Goal: Check status: Check status

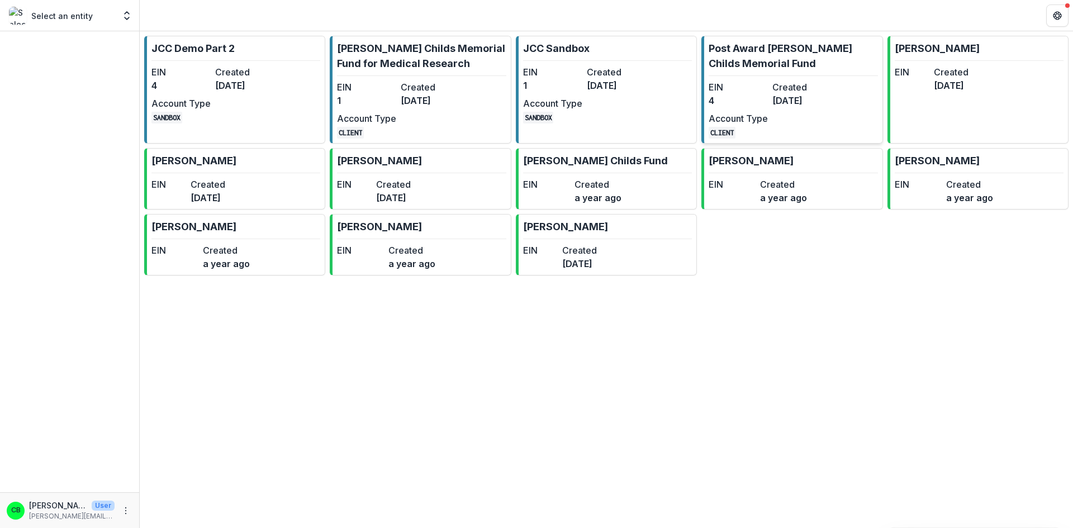
click at [796, 50] on p "Post Award [PERSON_NAME] Childs Memorial Fund" at bounding box center [792, 56] width 169 height 30
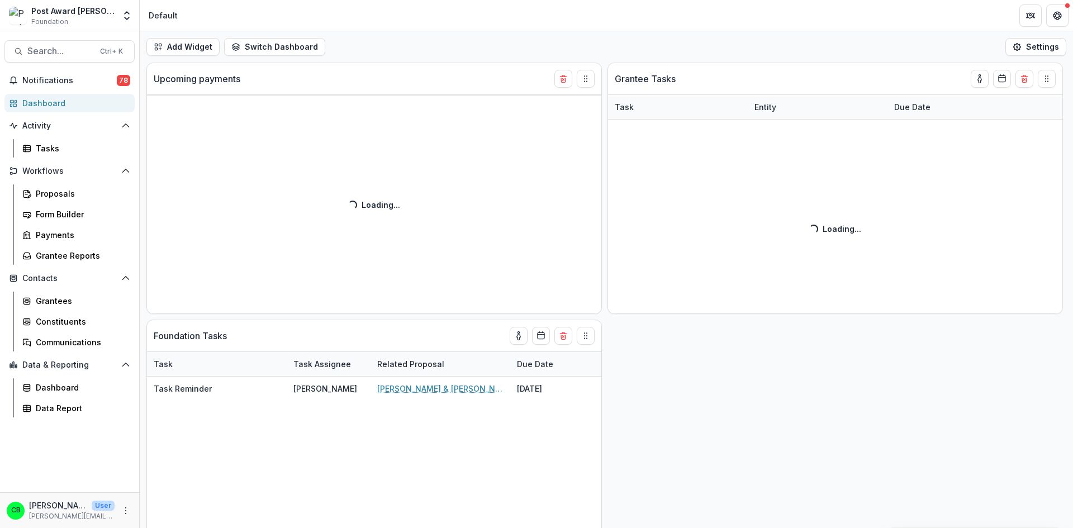
select select "******"
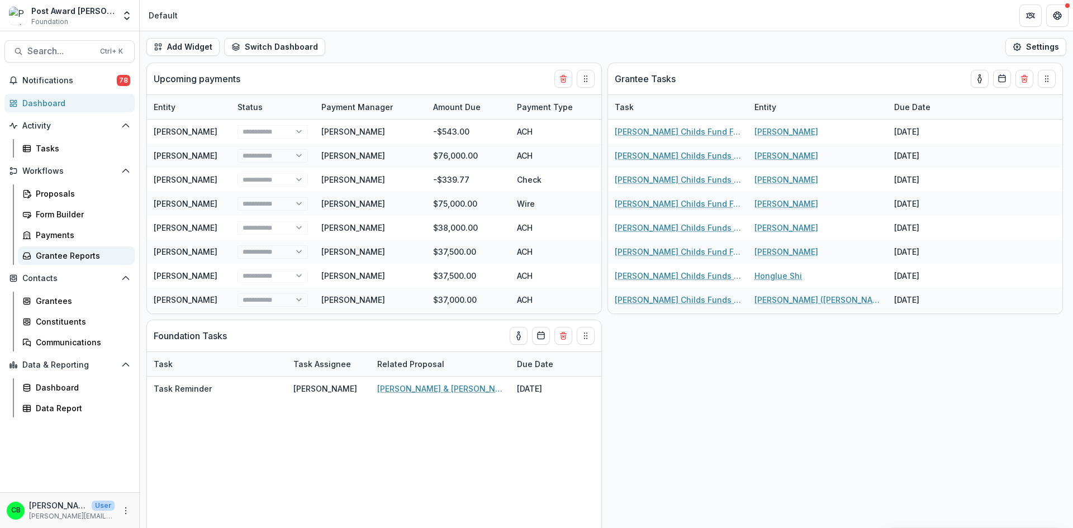
click at [64, 260] on div "Grantee Reports" at bounding box center [81, 256] width 90 height 12
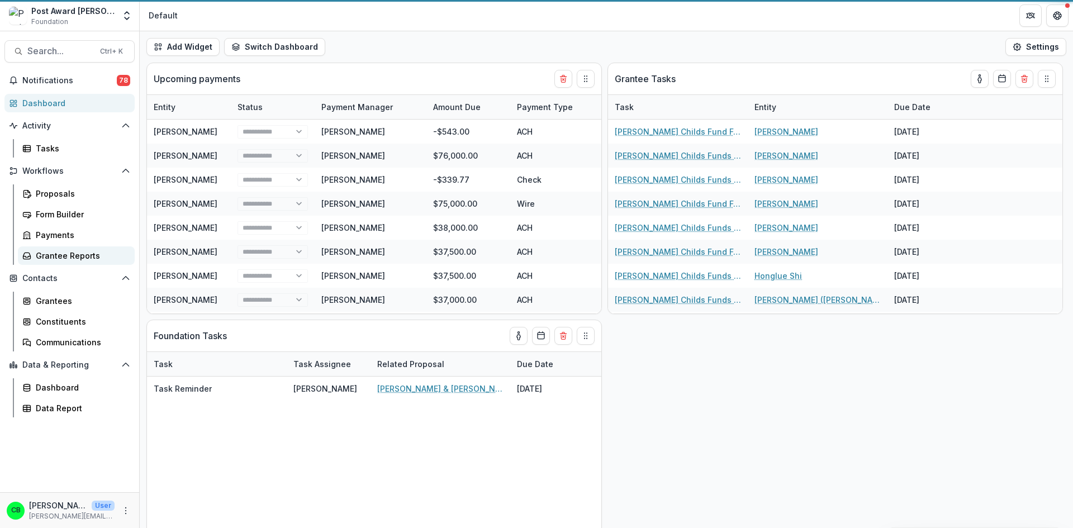
select select "******"
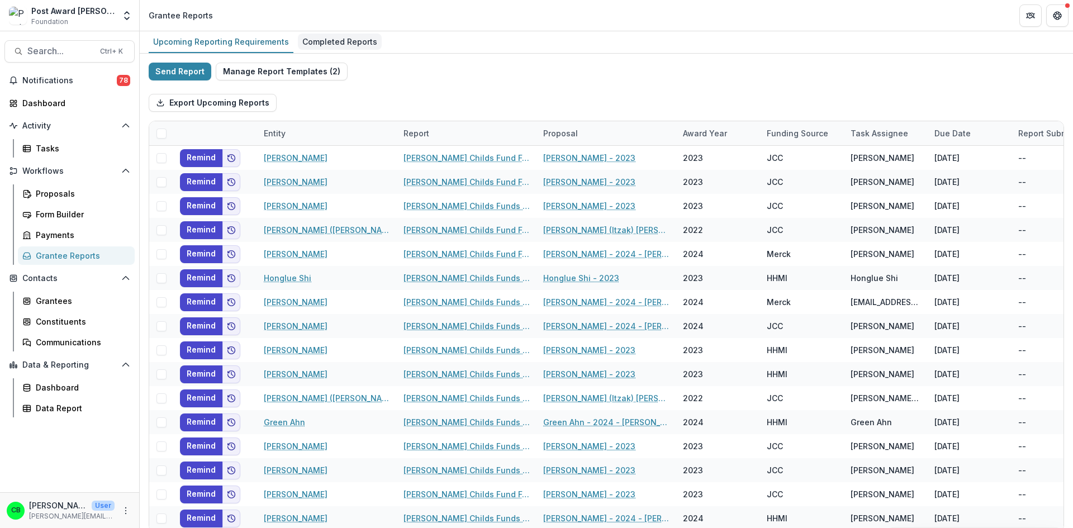
click at [316, 37] on div "Completed Reports" at bounding box center [340, 42] width 84 height 16
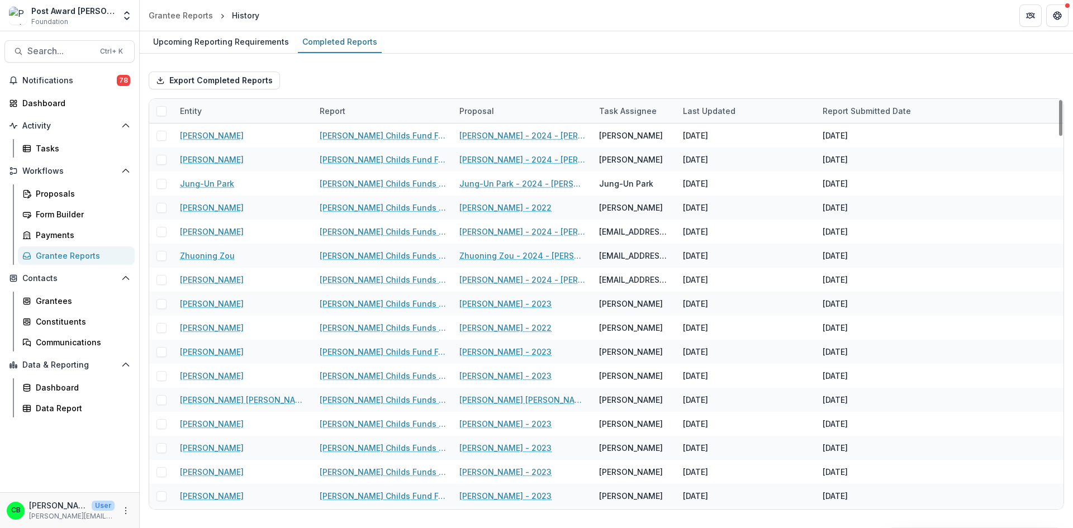
click at [197, 117] on div "Entity" at bounding box center [243, 111] width 140 height 24
click at [198, 138] on input at bounding box center [242, 136] width 134 height 18
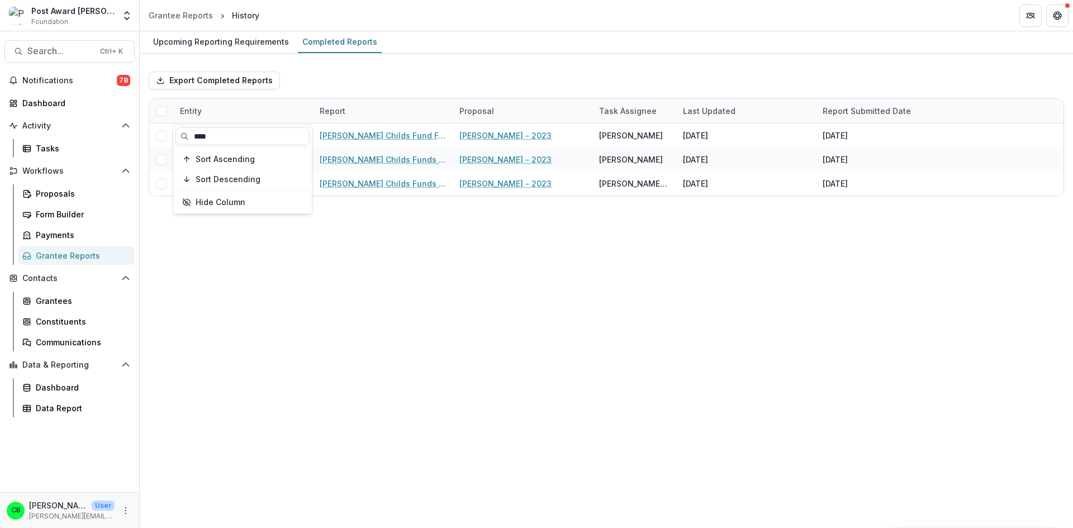
type input "****"
click at [415, 49] on div "Upcoming Reporting Requirements Completed Reports" at bounding box center [606, 42] width 933 height 22
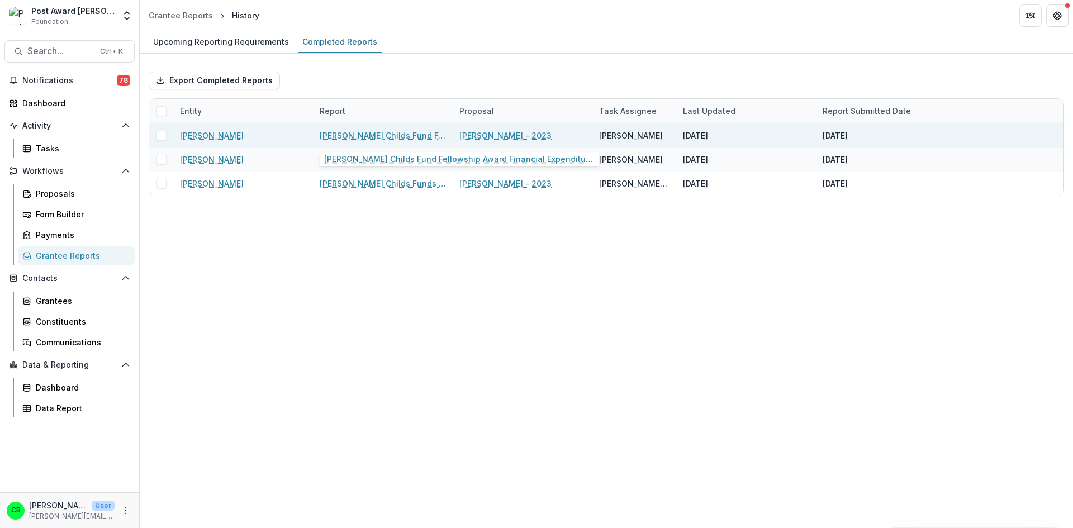
click at [365, 132] on link "[PERSON_NAME] Childs Fund Fellowship Award Financial Expenditure Report" at bounding box center [383, 136] width 126 height 12
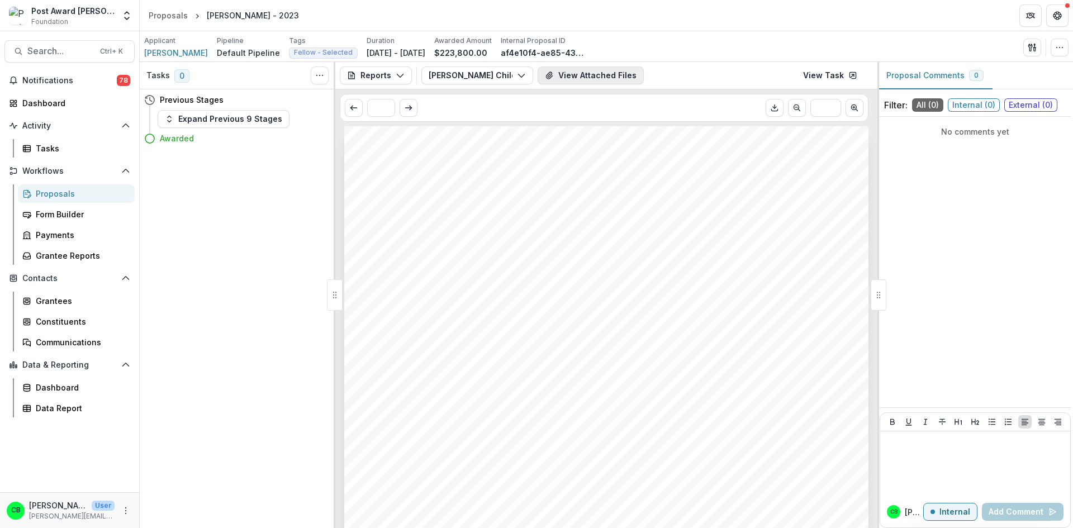
click at [580, 69] on button "View Attached Files" at bounding box center [591, 75] width 106 height 18
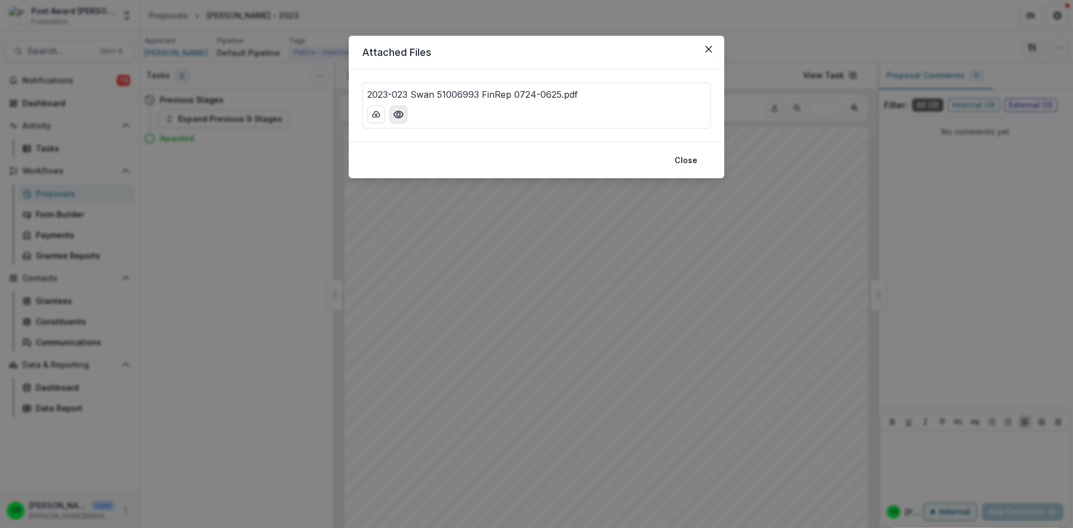
click at [399, 116] on circle "Preview 2023-023 Swan 51006993 FinRep 0724-0625.pdf" at bounding box center [398, 114] width 3 height 3
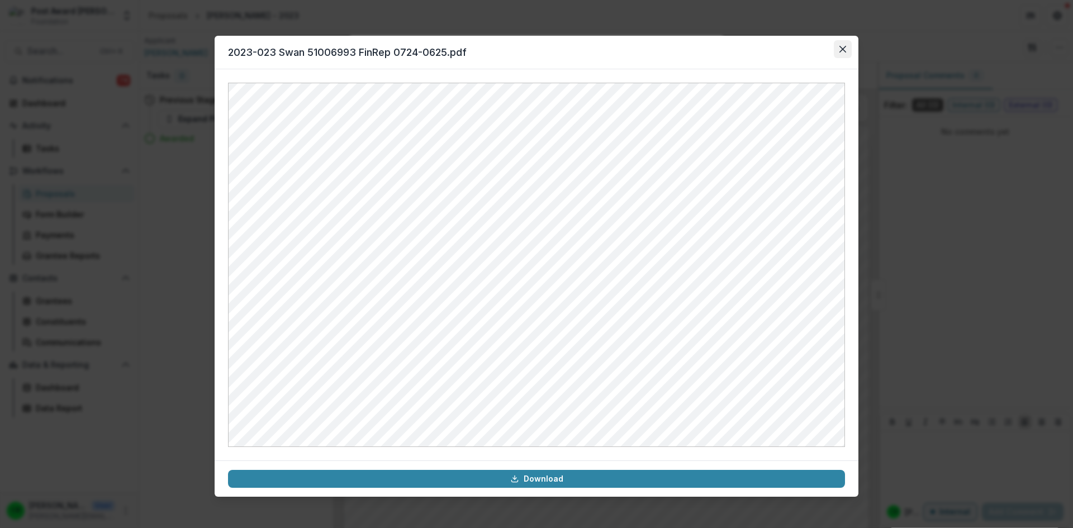
click at [843, 48] on icon "Close" at bounding box center [842, 49] width 7 height 7
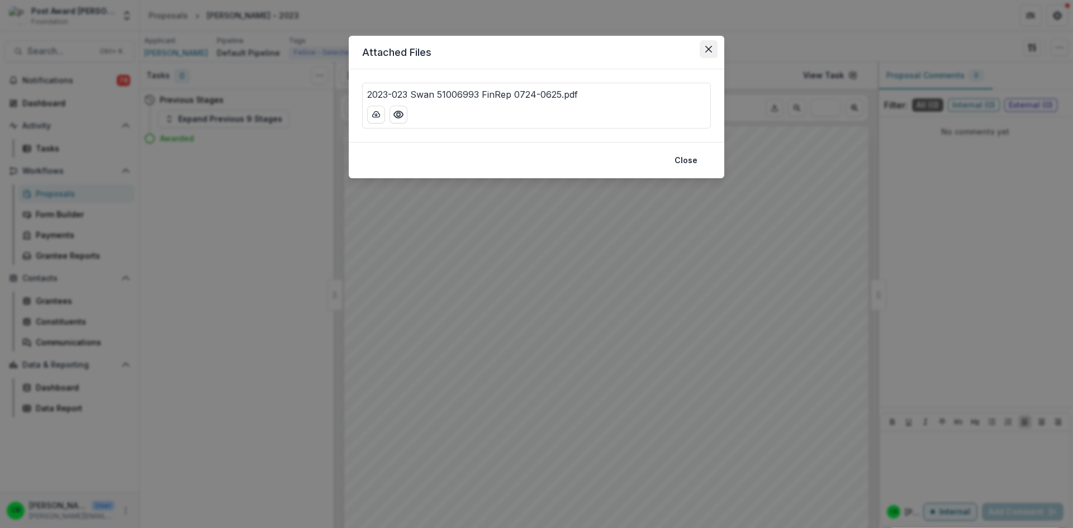
click at [708, 49] on icon "Close" at bounding box center [708, 49] width 7 height 7
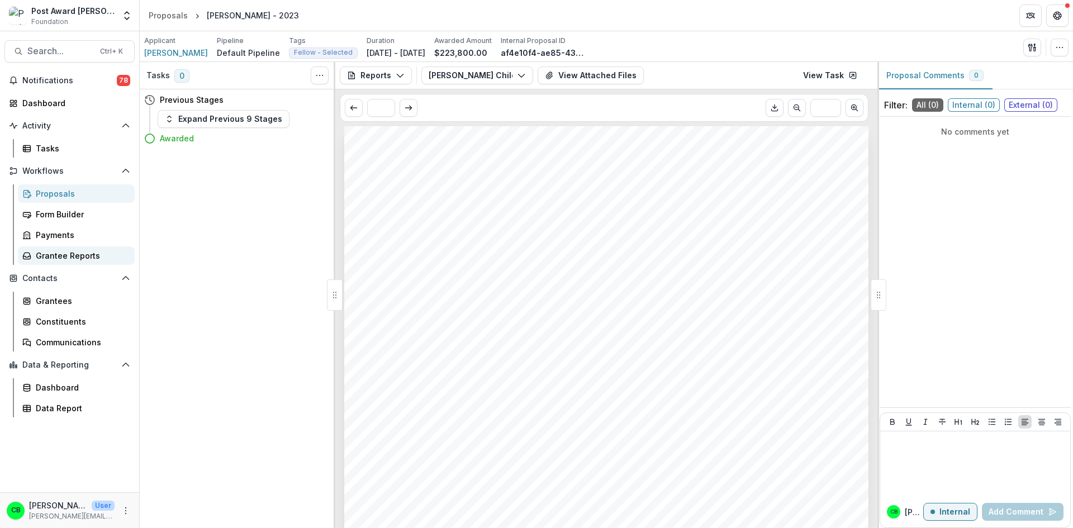
click at [55, 254] on div "Grantee Reports" at bounding box center [81, 256] width 90 height 12
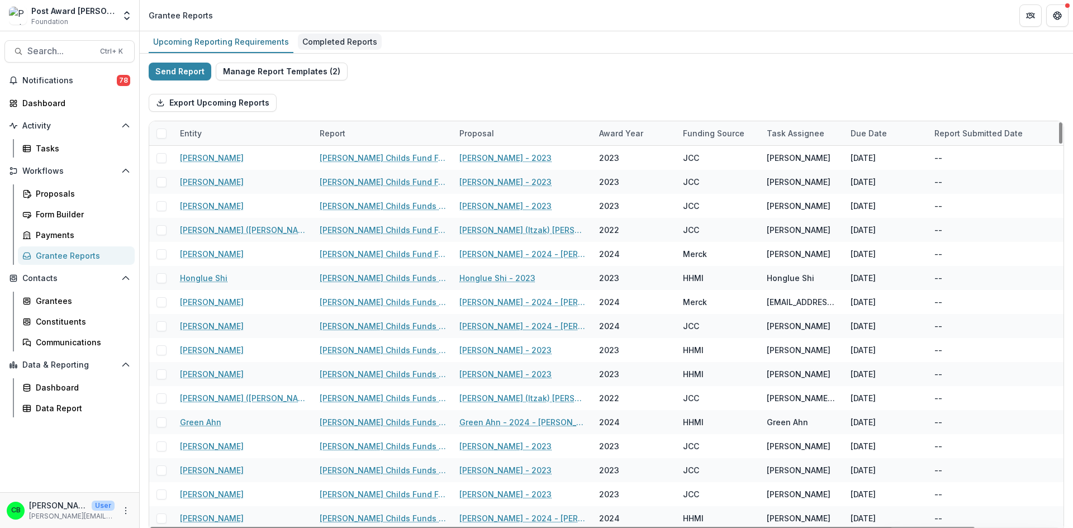
click at [329, 45] on div "Completed Reports" at bounding box center [340, 42] width 84 height 16
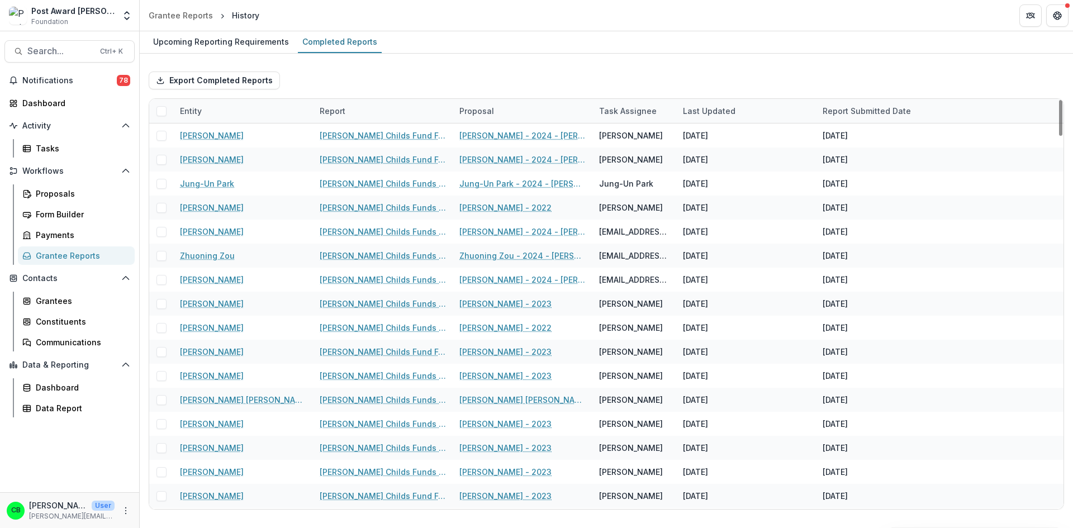
click at [225, 105] on div "Entity" at bounding box center [243, 111] width 140 height 24
click at [221, 130] on input at bounding box center [242, 136] width 134 height 18
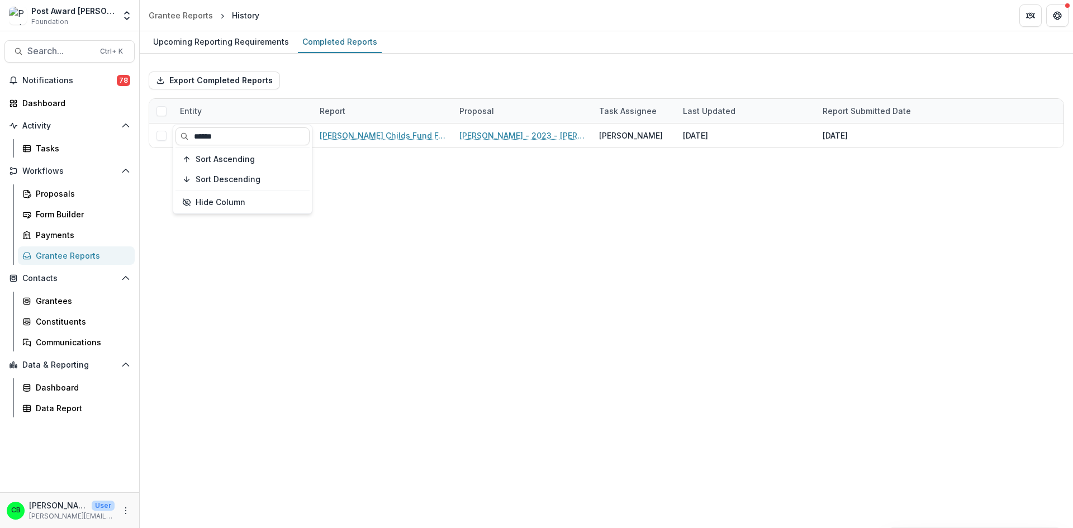
type input "******"
click at [483, 54] on div "Export Completed Reports Entity Report Proposal Task Assignee Last Updated Repo…" at bounding box center [606, 105] width 933 height 103
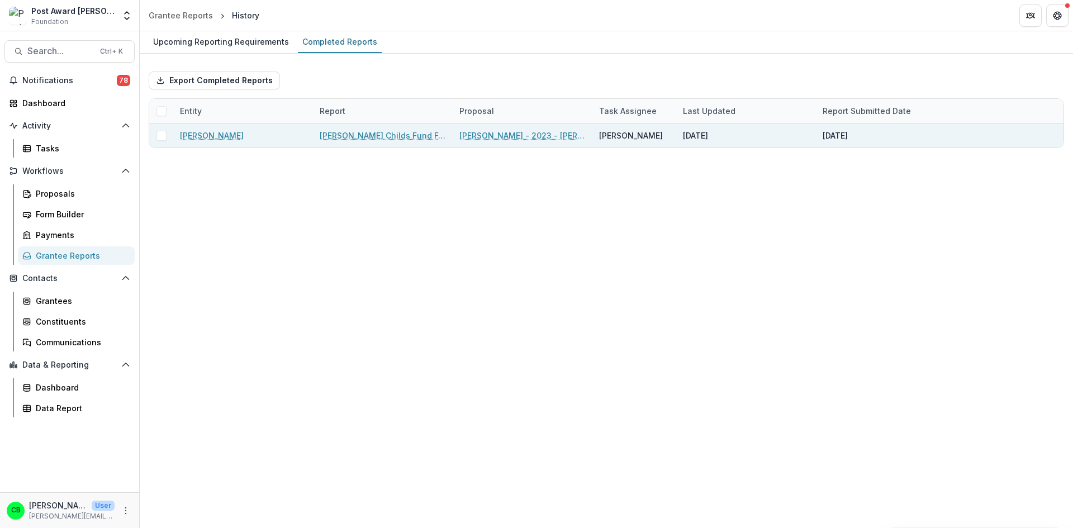
click at [382, 134] on link "[PERSON_NAME] Childs Fund Fellowship Award Financial Expenditure Report" at bounding box center [383, 136] width 126 height 12
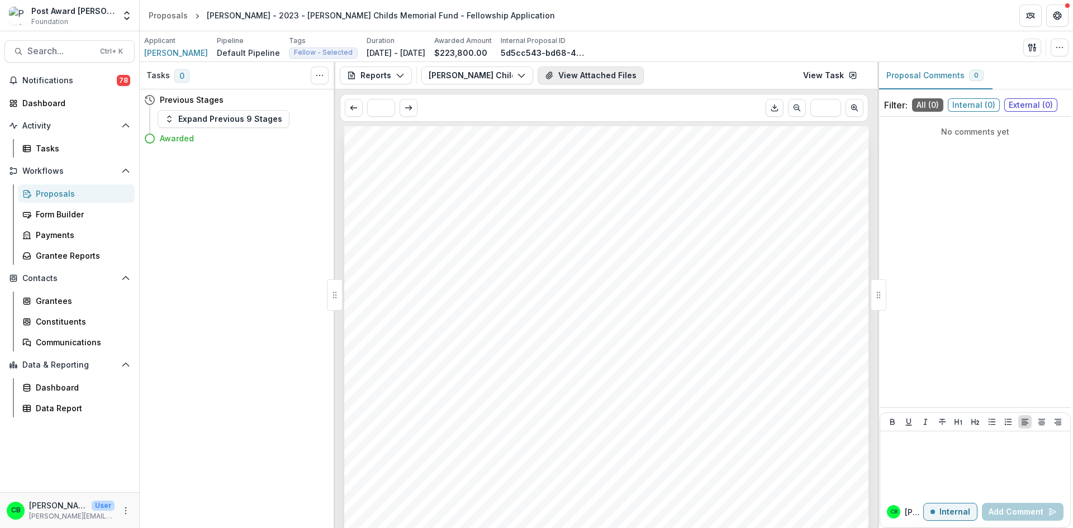
click at [586, 75] on button "View Attached Files" at bounding box center [591, 75] width 106 height 18
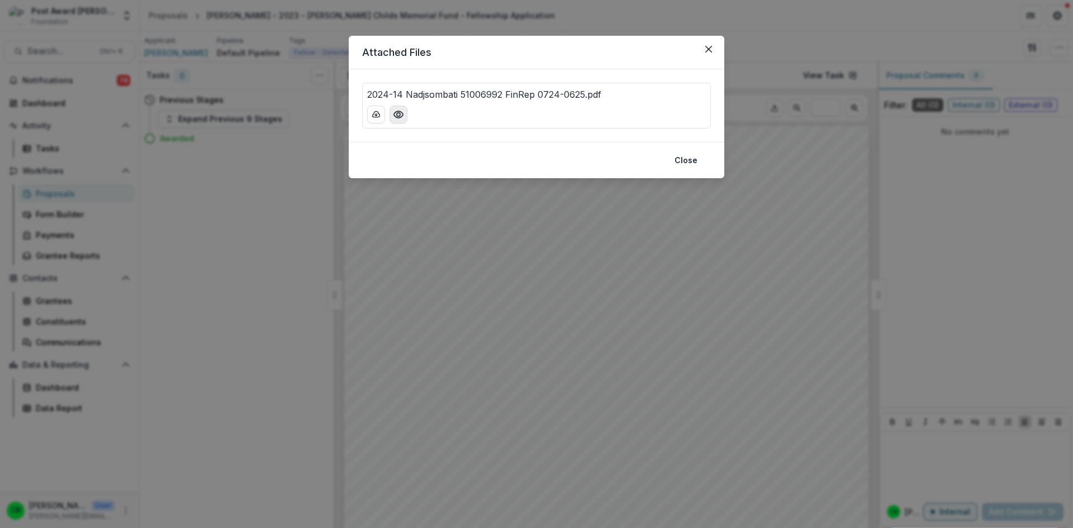
click at [398, 113] on circle "Preview 2024-14 Nadjsombati 51006992 FinRep 0724-0625.pdf" at bounding box center [398, 114] width 3 height 3
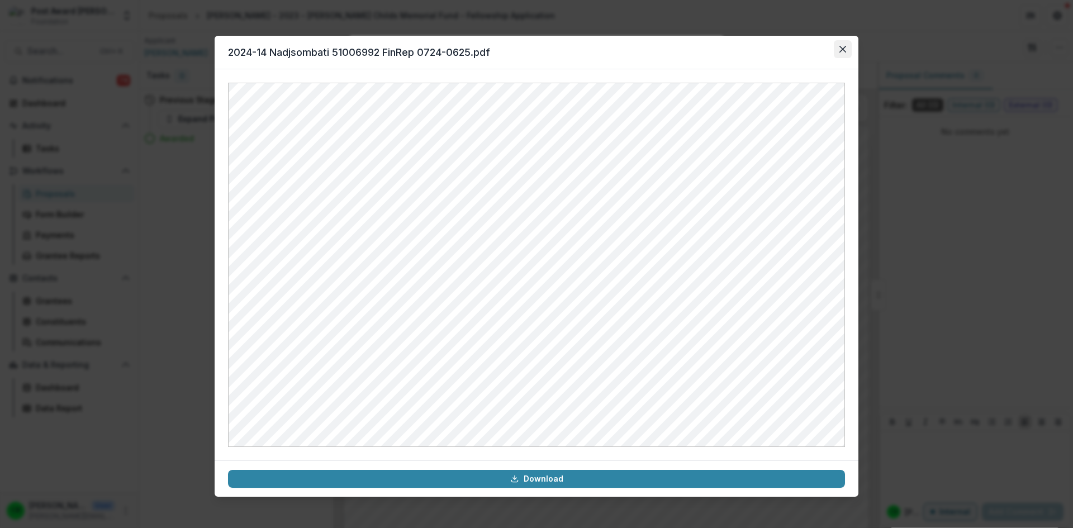
click at [841, 49] on icon "Close" at bounding box center [842, 49] width 7 height 7
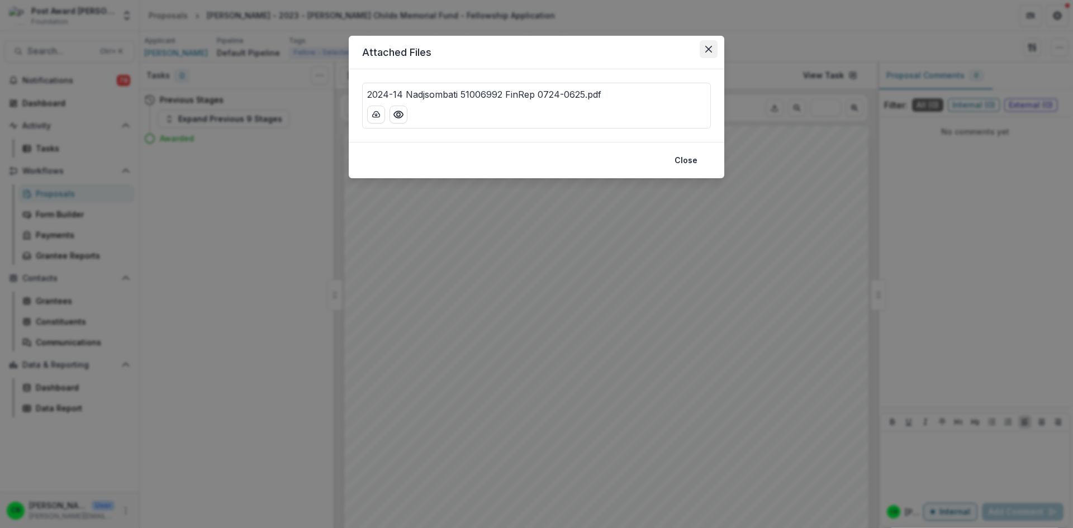
click at [712, 46] on button "Close" at bounding box center [709, 49] width 18 height 18
